Goal: Task Accomplishment & Management: Manage account settings

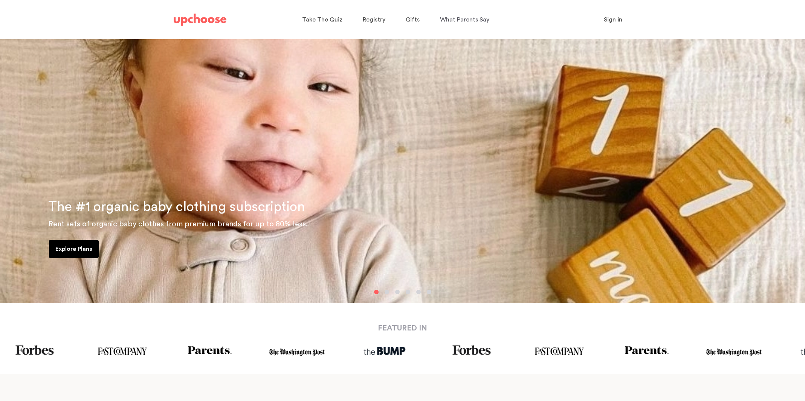
click at [603, 18] on button "Sign in" at bounding box center [613, 19] width 37 height 15
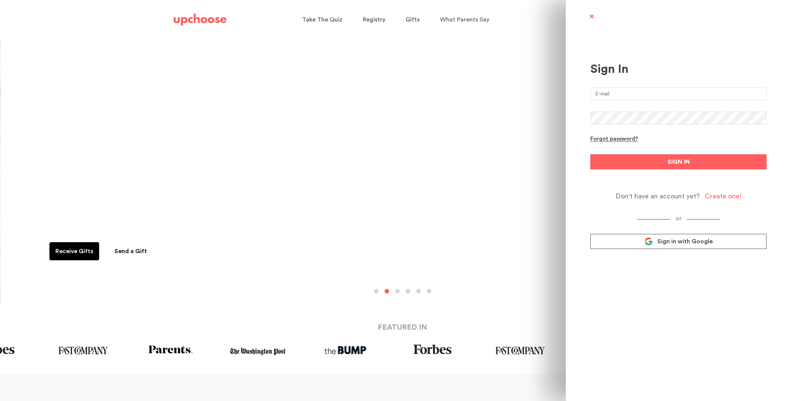
type input "jennifersisavath@yahoo.com"
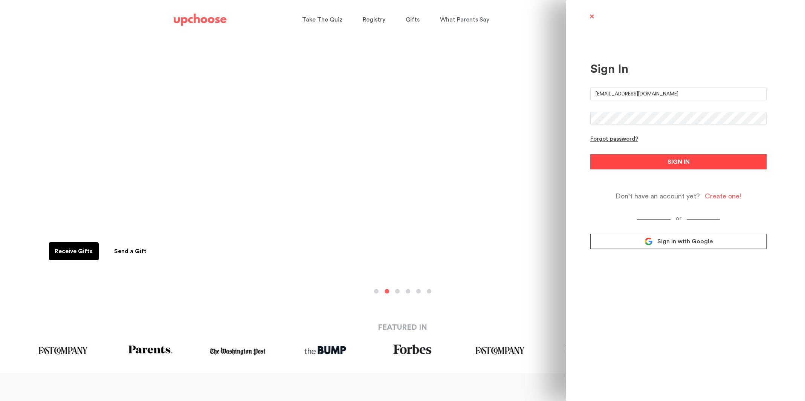
click at [664, 164] on button "SIGN IN" at bounding box center [678, 161] width 176 height 15
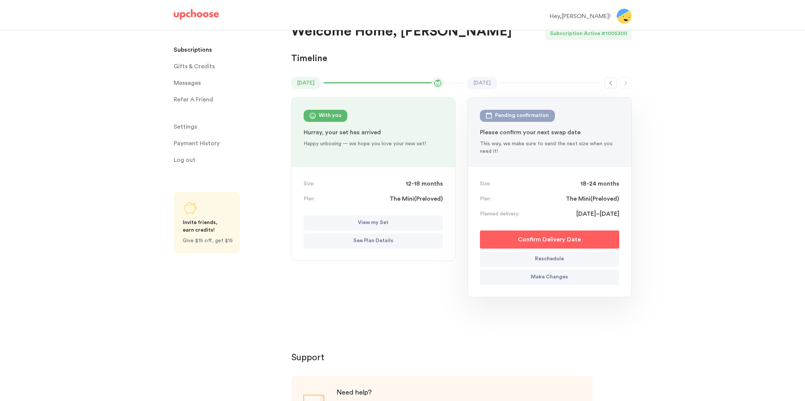
scroll to position [20, 0]
click at [563, 239] on p "Confirm Delivery Date" at bounding box center [549, 238] width 63 height 9
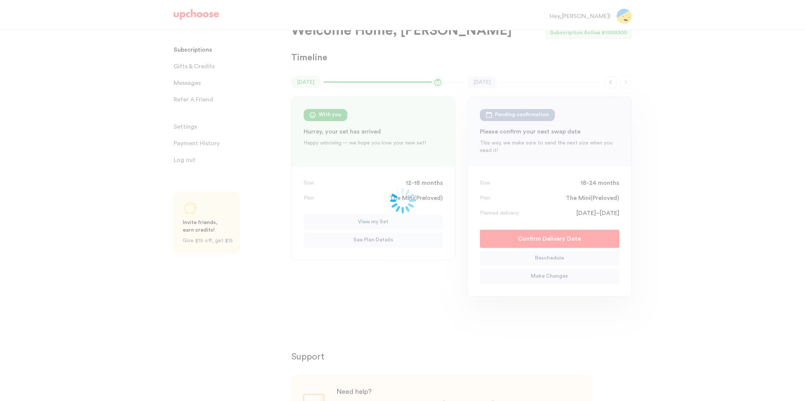
click at [559, 258] on div at bounding box center [402, 200] width 805 height 401
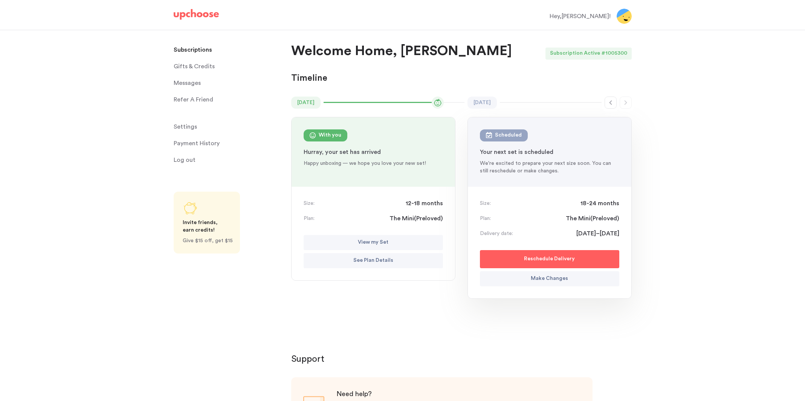
scroll to position [20, 0]
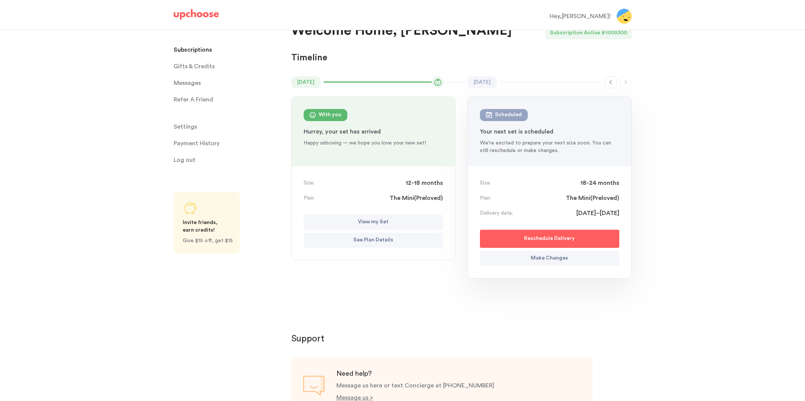
click at [550, 239] on p "Reschedule Delivery" at bounding box center [549, 238] width 51 height 9
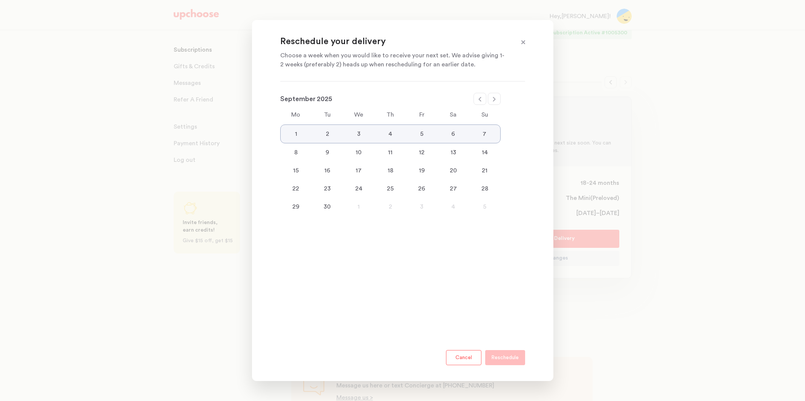
click at [480, 101] on icon at bounding box center [480, 99] width 6 height 6
select select "August"
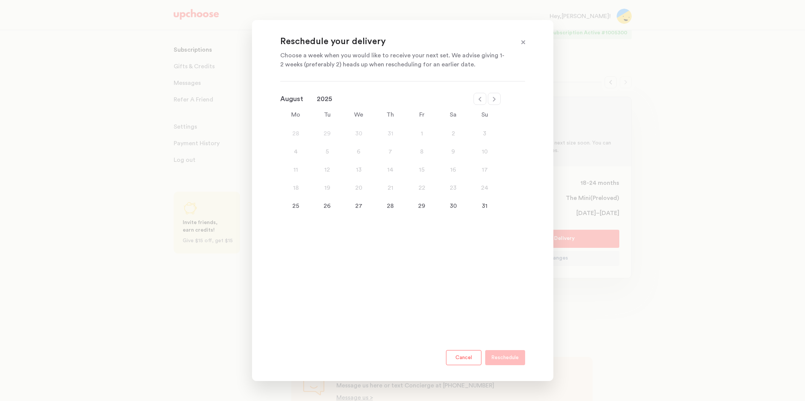
click at [296, 207] on div "25" at bounding box center [296, 205] width 32 height 9
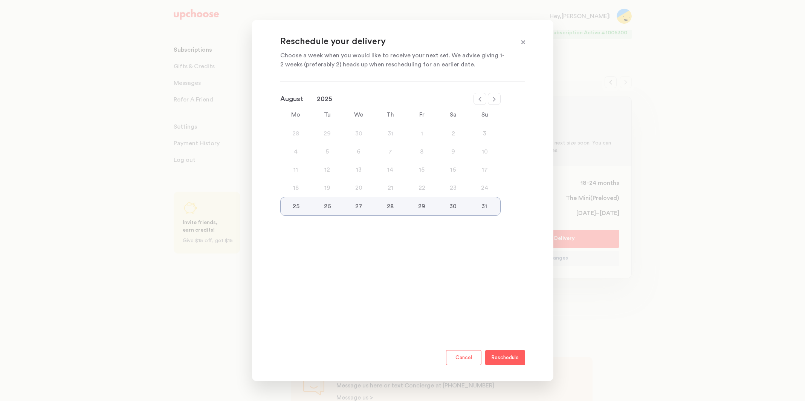
click at [498, 358] on p "Reschedule" at bounding box center [505, 357] width 28 height 9
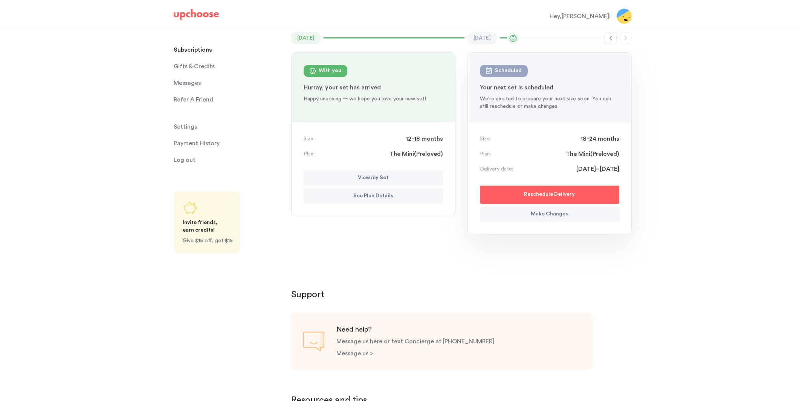
scroll to position [38, 0]
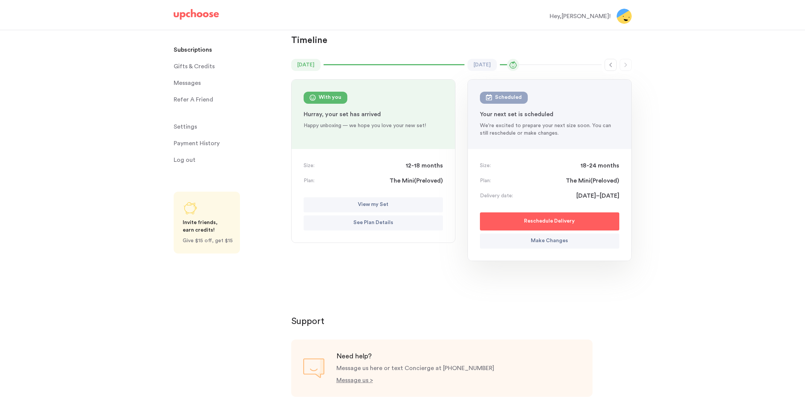
click at [560, 239] on p "Make Changes" at bounding box center [549, 240] width 37 height 9
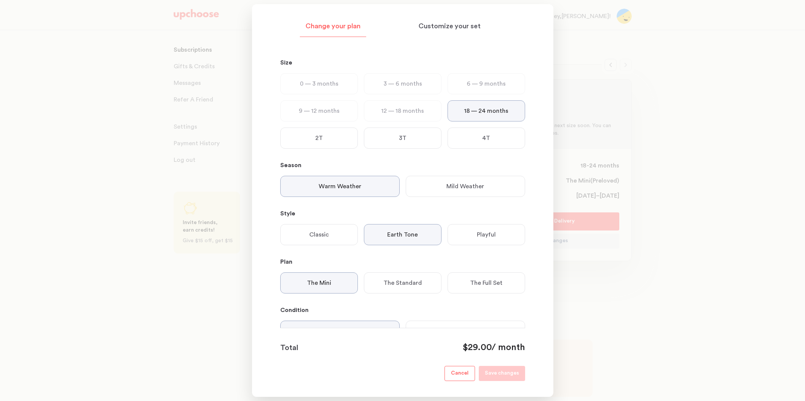
click at [500, 232] on div "Playful" at bounding box center [487, 234] width 78 height 21
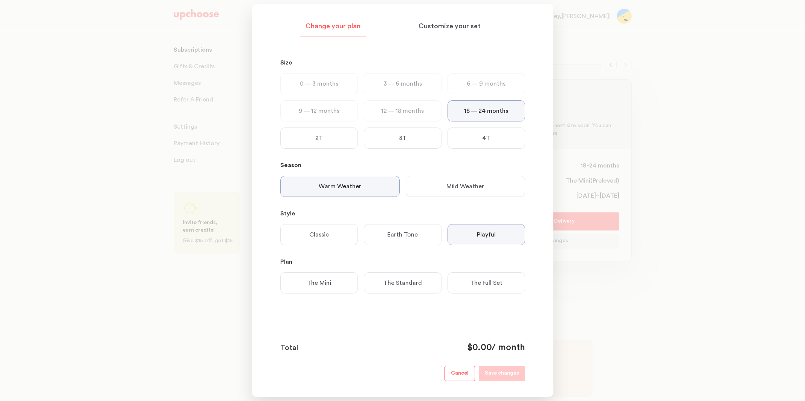
click at [418, 233] on div "Earth Tone" at bounding box center [403, 234] width 78 height 21
click at [675, 132] on div at bounding box center [402, 200] width 805 height 401
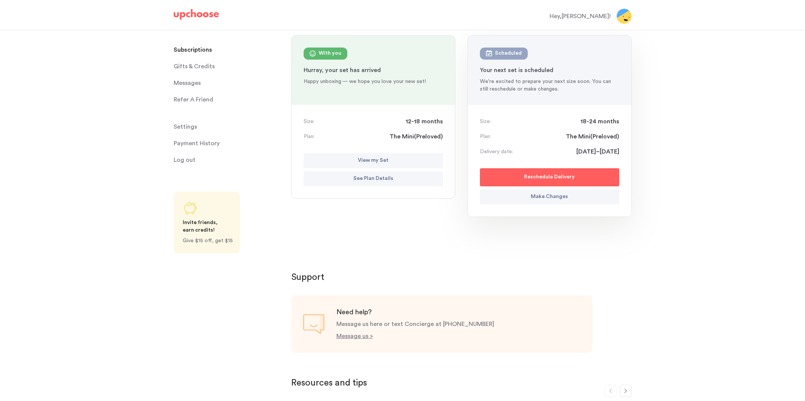
scroll to position [83, 0]
